Goal: Information Seeking & Learning: Learn about a topic

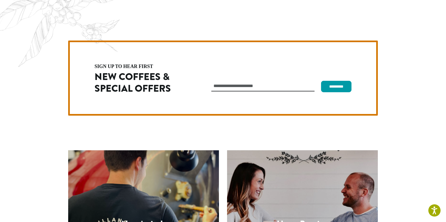
scroll to position [1536, 0]
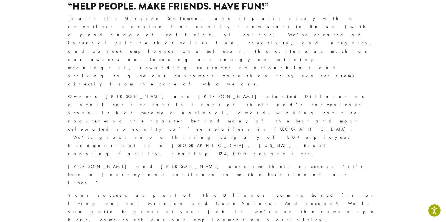
scroll to position [179, 0]
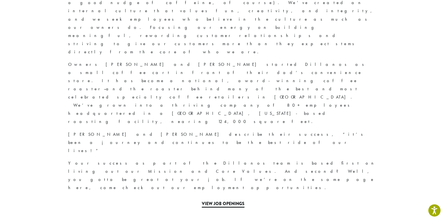
click at [235, 200] on link "View Job Openings" at bounding box center [223, 203] width 43 height 7
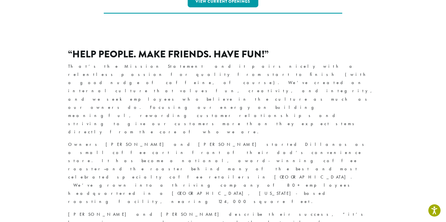
scroll to position [292, 0]
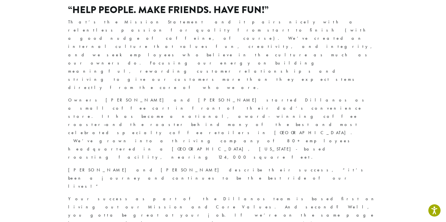
scroll to position [167, 0]
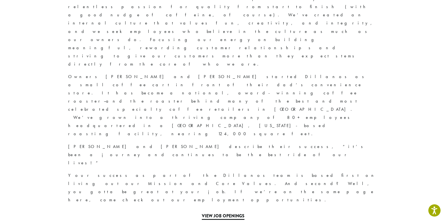
click at [226, 213] on link "View Job Openings" at bounding box center [223, 216] width 43 height 7
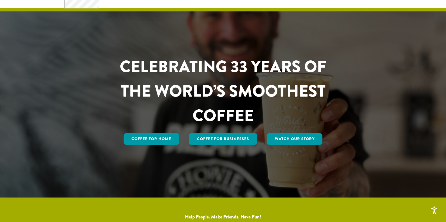
scroll to position [16, 0]
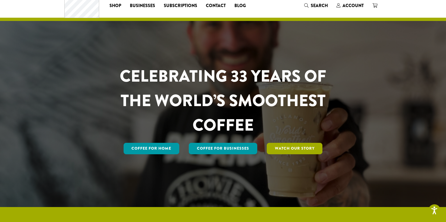
click at [283, 143] on link "Watch Our Story" at bounding box center [295, 148] width 56 height 11
